Goal: Information Seeking & Learning: Learn about a topic

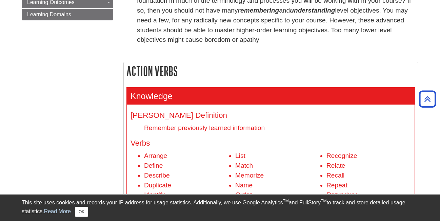
scroll to position [179, 0]
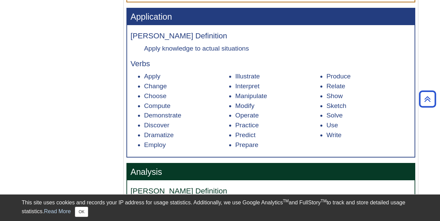
scroll to position [541, 0]
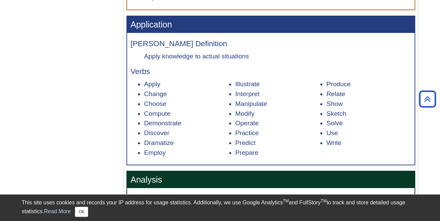
click at [89, 104] on div "Menu [PERSON_NAME] Taxonomy Bloom's Action Verbs About Action Verbs Verbs and P…" at bounding box center [220, 119] width 407 height 1168
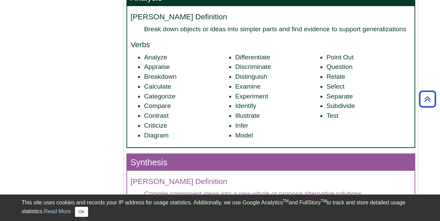
scroll to position [723, 0]
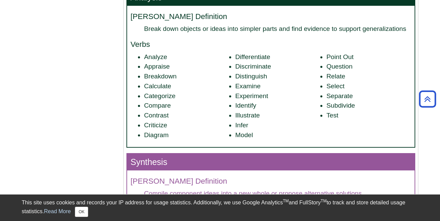
click at [254, 124] on li "Infer" at bounding box center [277, 125] width 85 height 10
click at [166, 139] on li "Diagram" at bounding box center [186, 135] width 85 height 10
click at [327, 111] on li "Subdivide" at bounding box center [369, 106] width 85 height 10
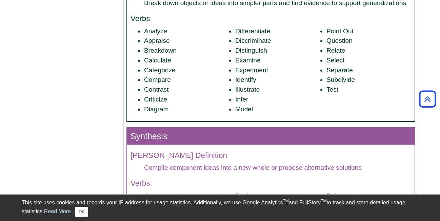
scroll to position [754, 0]
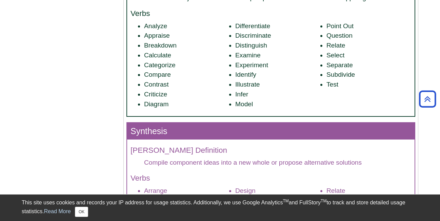
click at [170, 108] on li "Diagram" at bounding box center [186, 104] width 85 height 10
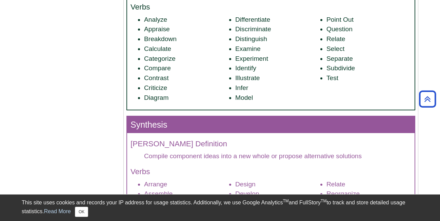
scroll to position [748, 0]
